Goal: Transaction & Acquisition: Purchase product/service

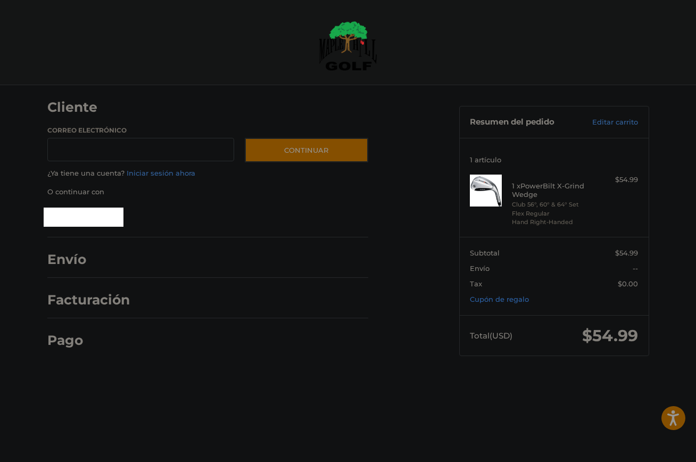
click at [505, 297] on link "Cupón de regalo" at bounding box center [499, 299] width 59 height 9
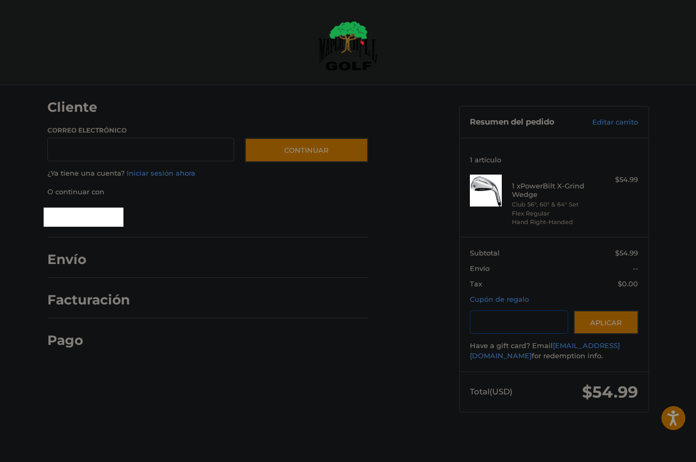
paste input "*********"
type input "*********"
click at [598, 319] on button "Aplicar" at bounding box center [606, 322] width 65 height 24
